Goal: Transaction & Acquisition: Purchase product/service

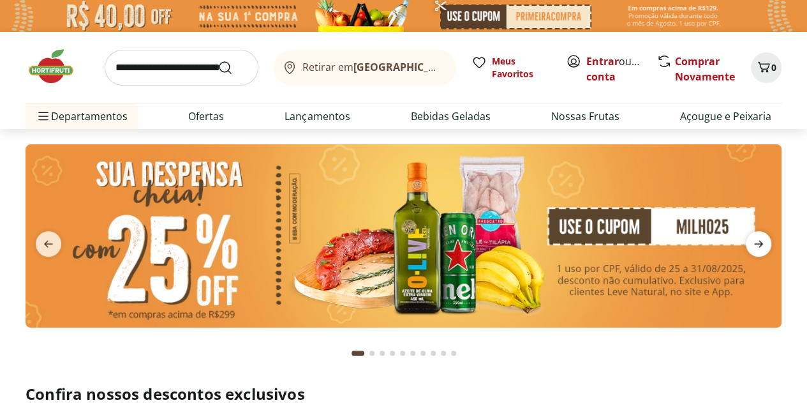
click at [758, 240] on icon "next" at bounding box center [758, 243] width 9 height 7
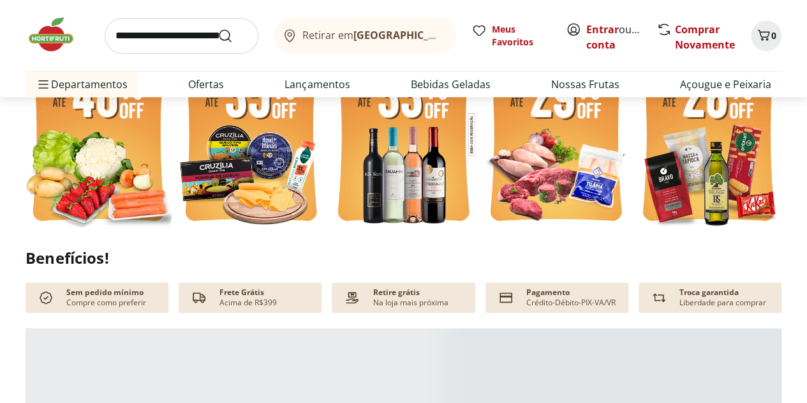
scroll to position [638, 0]
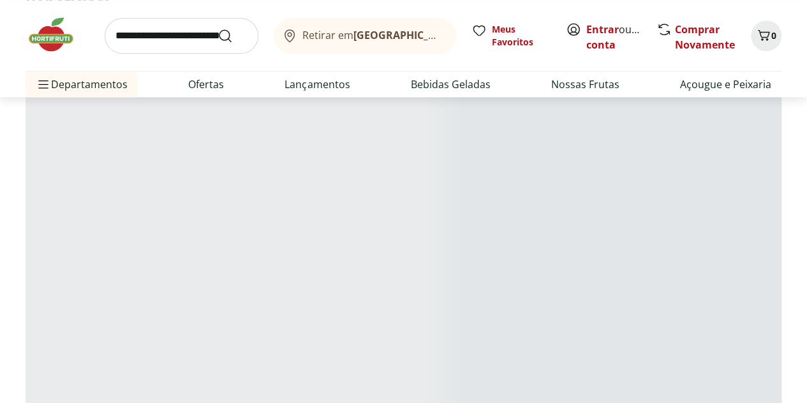
click at [198, 39] on input "search" at bounding box center [182, 36] width 154 height 36
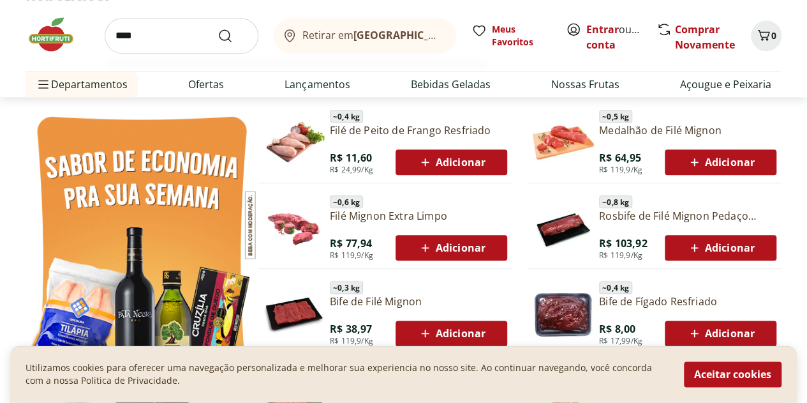
type input "****"
click at [218, 28] on button "Submit Search" at bounding box center [233, 35] width 31 height 15
click at [221, 38] on icon "Submit Search" at bounding box center [225, 35] width 15 height 15
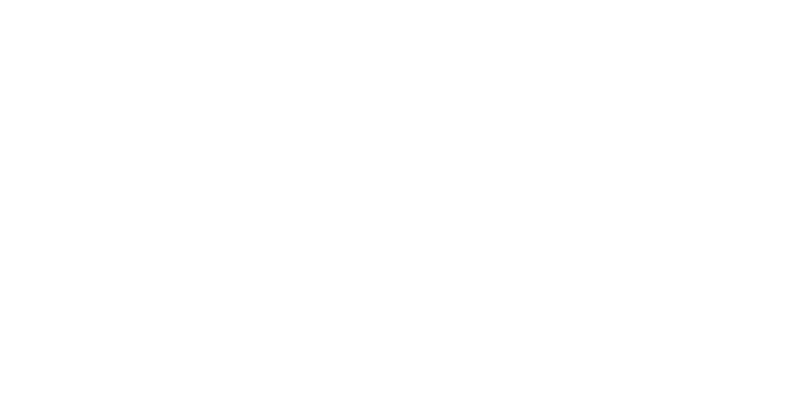
select select "**********"
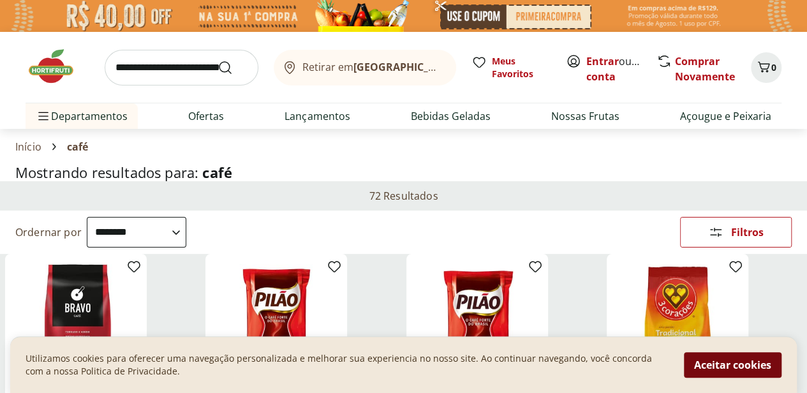
scroll to position [191, 0]
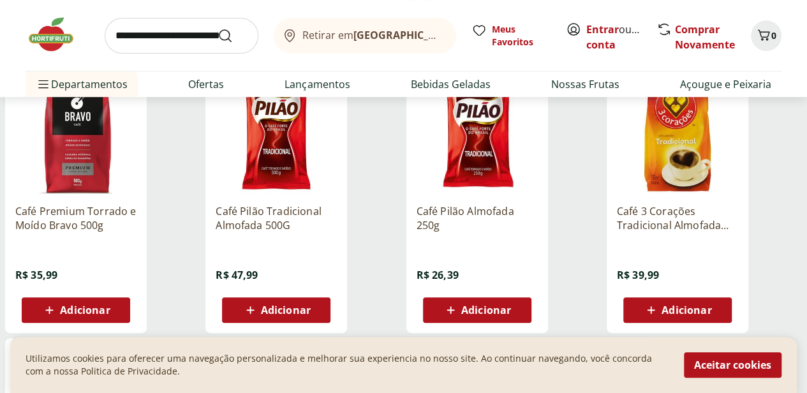
drag, startPoint x: 724, startPoint y: 362, endPoint x: 712, endPoint y: 355, distance: 14.6
click at [724, 362] on button "Aceitar cookies" at bounding box center [733, 365] width 98 height 26
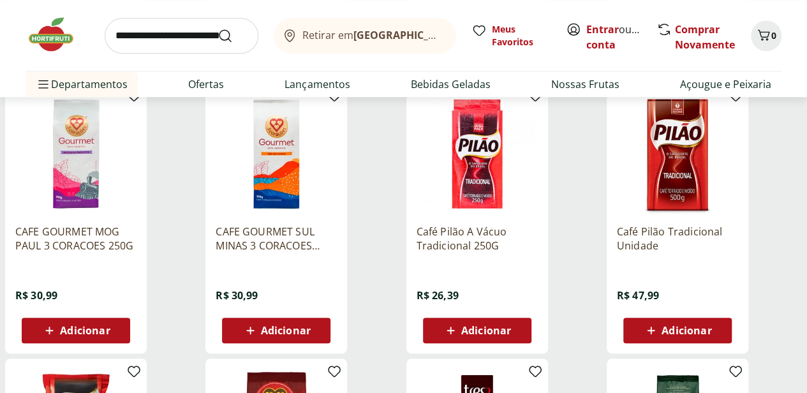
scroll to position [447, 0]
